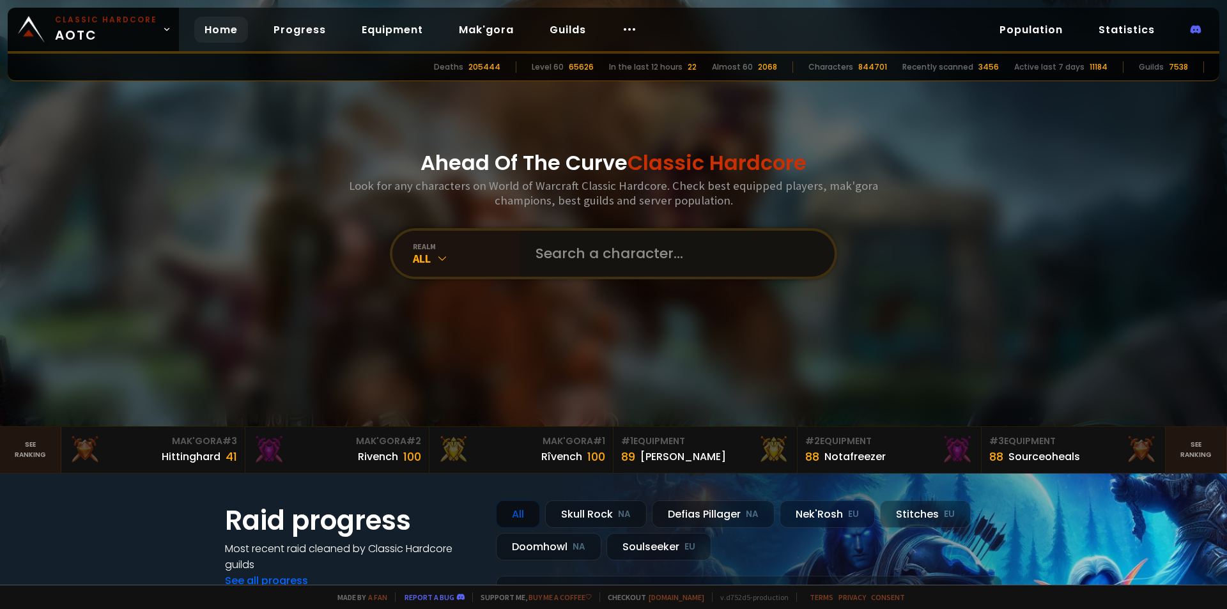
click at [612, 268] on input "text" at bounding box center [673, 254] width 291 height 46
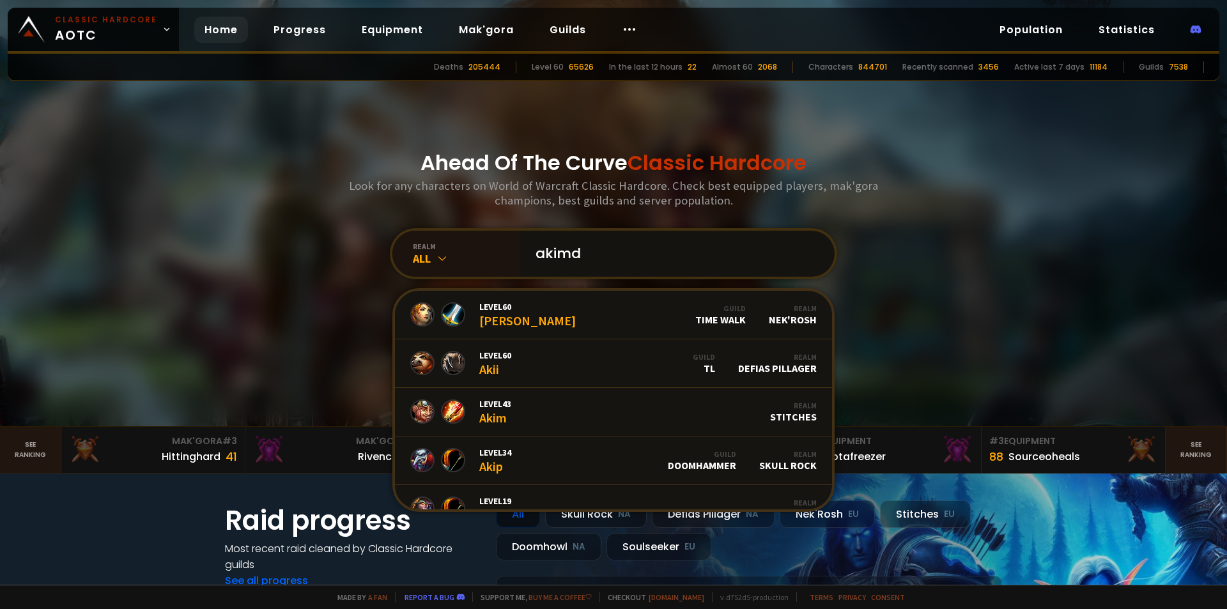
type input "akimdu"
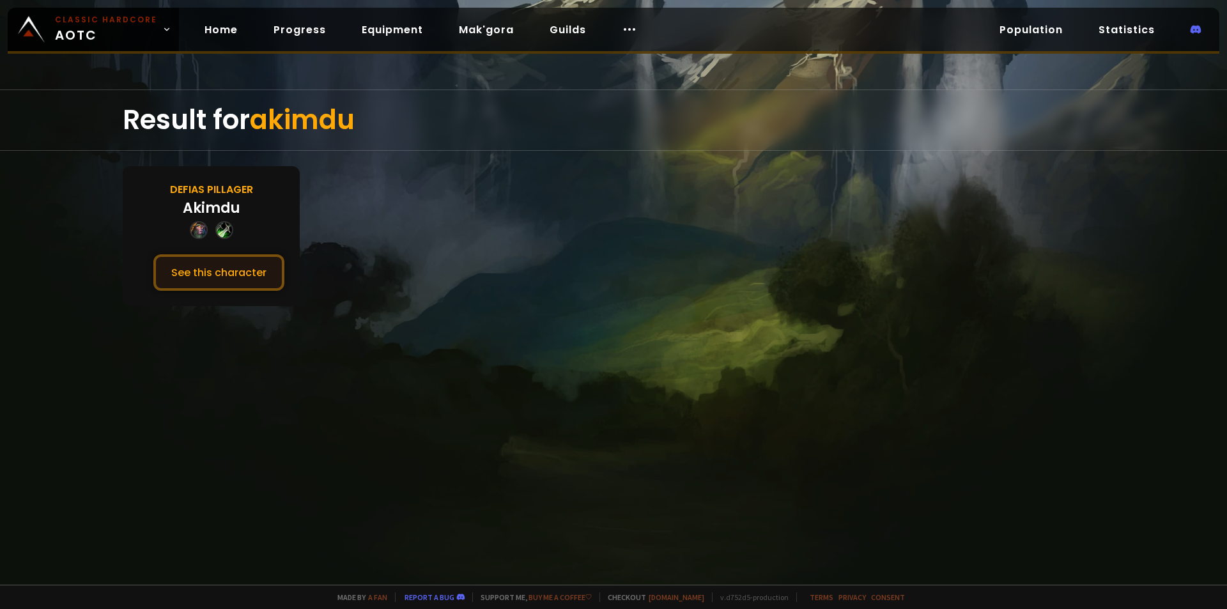
click at [245, 276] on button "See this character" at bounding box center [218, 272] width 131 height 36
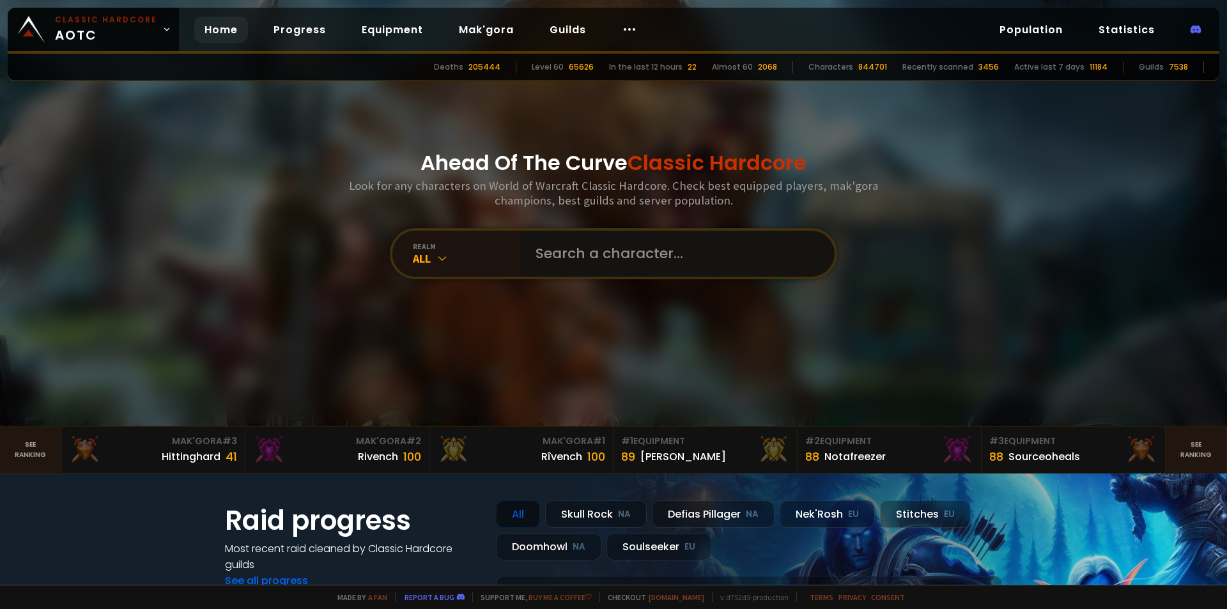
click at [646, 259] on input "text" at bounding box center [673, 254] width 291 height 46
type input "issilya"
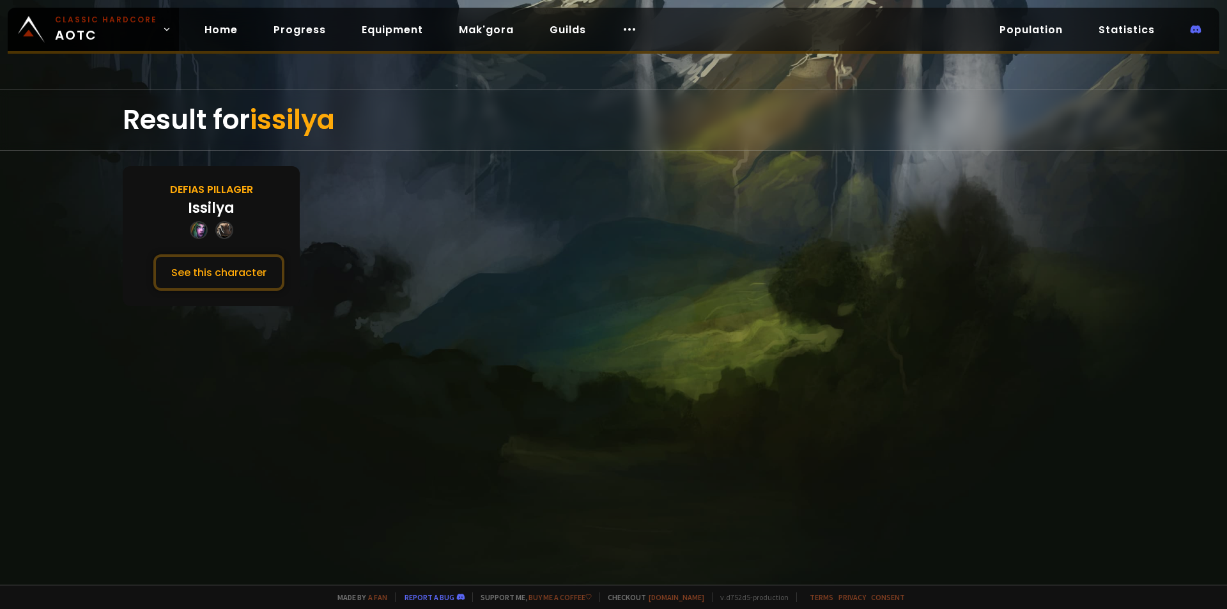
click at [229, 205] on div "Issilya" at bounding box center [211, 207] width 47 height 21
click at [253, 267] on button "See this character" at bounding box center [218, 272] width 131 height 36
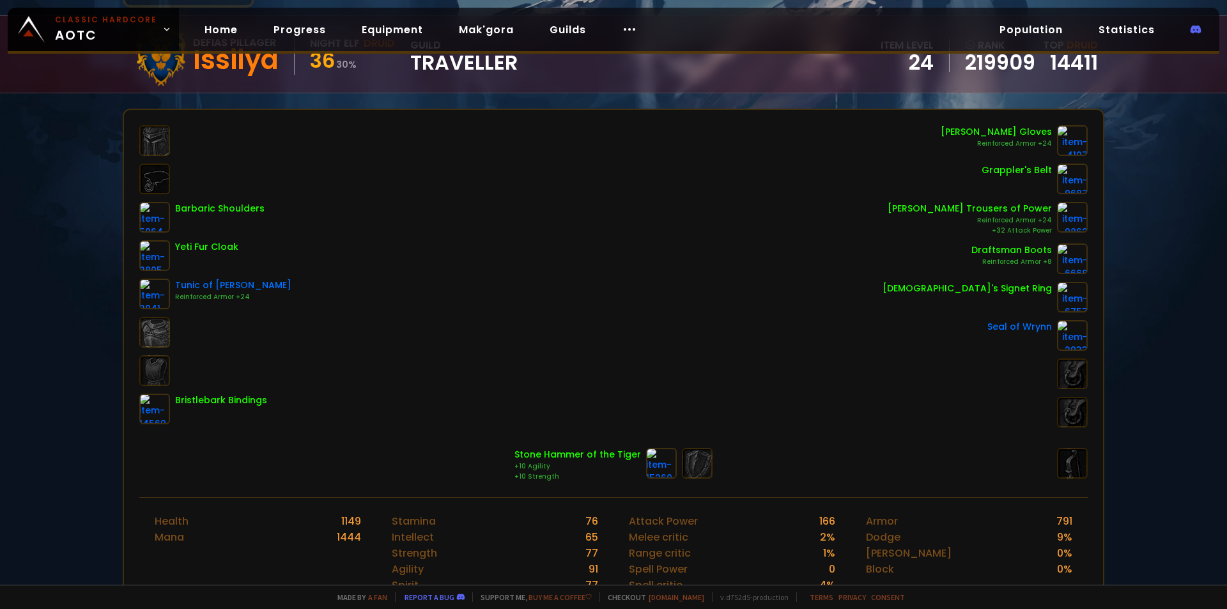
scroll to position [192, 0]
